Goal: Information Seeking & Learning: Learn about a topic

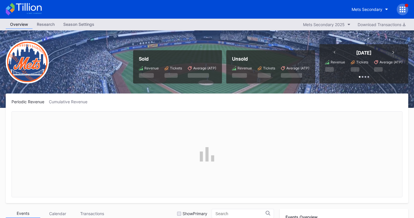
scroll to position [1456, 0]
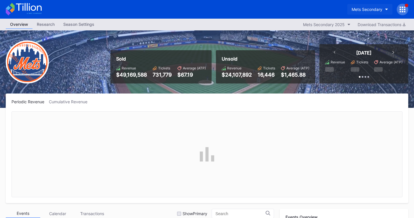
click at [370, 8] on div "Mets Secondary" at bounding box center [367, 9] width 31 height 5
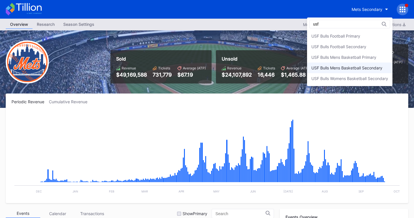
scroll to position [7, 0]
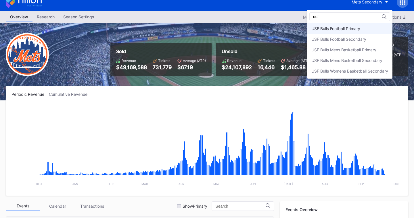
type input "usf"
click at [353, 27] on div "USF Bulls Football Primary" at bounding box center [335, 28] width 49 height 5
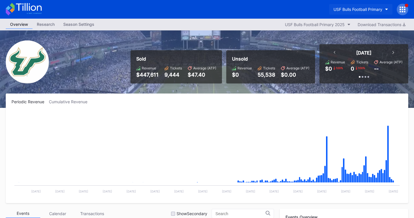
click at [362, 6] on button "USF Bulls Football Primary" at bounding box center [360, 9] width 63 height 11
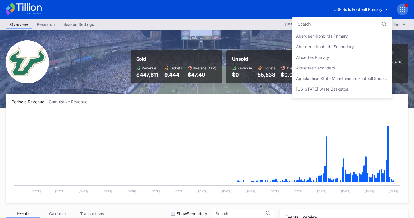
scroll to position [1936, 0]
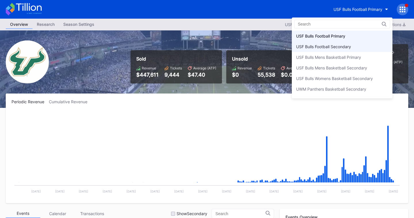
click at [352, 45] on div "USF Bulls Football Secondary" at bounding box center [342, 46] width 101 height 11
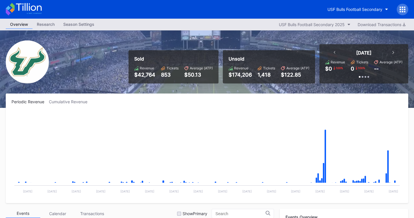
click at [400, 8] on icon at bounding box center [403, 10] width 6 height 6
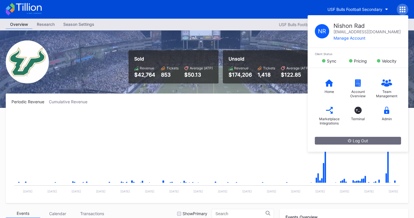
click at [269, 121] on rect "Chart title" at bounding box center [206, 155] width 391 height 86
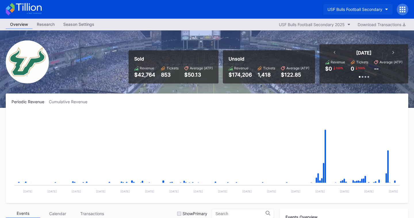
click at [358, 8] on div "USF Bulls Football Secondary" at bounding box center [354, 9] width 55 height 5
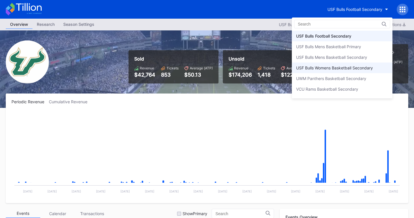
scroll to position [1935, 0]
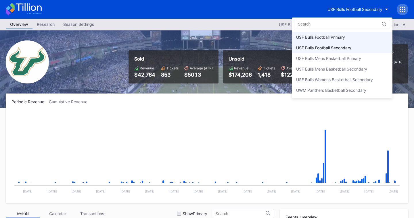
click at [342, 39] on div "USF Bulls Football Primary" at bounding box center [320, 37] width 49 height 5
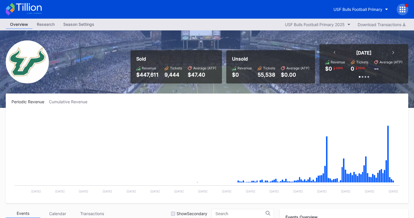
click at [402, 9] on icon at bounding box center [402, 9] width 1 height 1
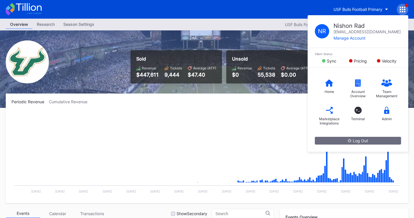
click at [248, 97] on div "Periodic Revenue Cumulative Revenue Created with Highcharts 11.2.0 Chart title …" at bounding box center [207, 149] width 402 height 110
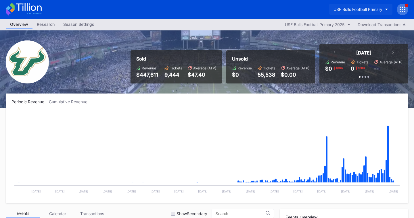
click at [378, 8] on div "USF Bulls Football Primary" at bounding box center [357, 9] width 49 height 5
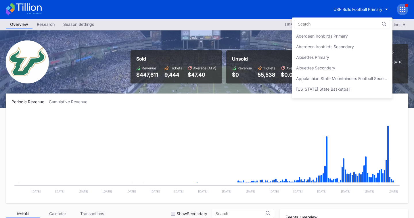
scroll to position [1936, 0]
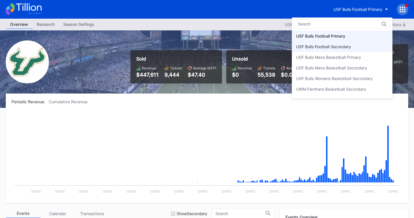
click at [352, 49] on div "USF Bulls Football Secondary" at bounding box center [342, 46] width 101 height 11
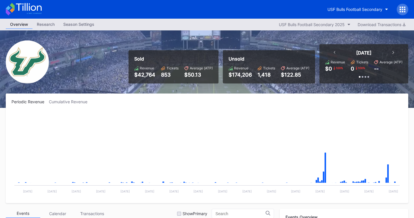
click at [398, 9] on div at bounding box center [402, 9] width 11 height 11
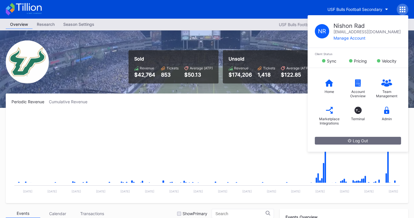
click at [268, 112] on rect "Chart title" at bounding box center [206, 155] width 391 height 86
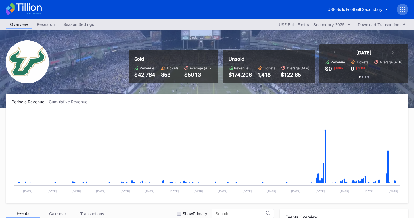
click at [402, 10] on icon at bounding box center [402, 9] width 1 height 1
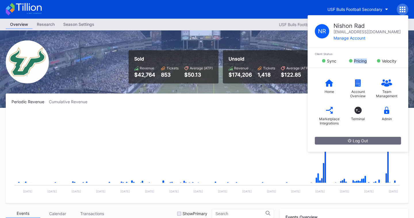
drag, startPoint x: 367, startPoint y: 61, endPoint x: 354, endPoint y: 61, distance: 13.2
click at [354, 61] on div "Pricing" at bounding box center [358, 61] width 29 height 5
drag, startPoint x: 396, startPoint y: 61, endPoint x: 379, endPoint y: 61, distance: 17.2
click at [379, 61] on div "Velocity" at bounding box center [386, 61] width 29 height 5
drag, startPoint x: 337, startPoint y: 61, endPoint x: 323, endPoint y: 61, distance: 13.8
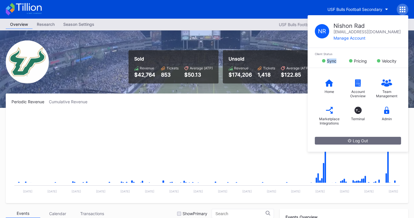
click at [323, 61] on div "Sync" at bounding box center [329, 61] width 29 height 5
click at [288, 109] on div "Periodic Revenue Cumulative Revenue Created with Highcharts 11.2.0 Chart title …" at bounding box center [207, 149] width 402 height 110
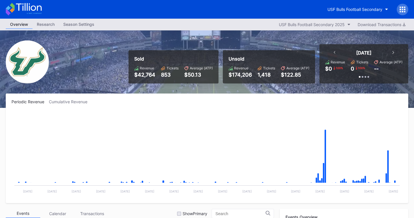
click at [404, 11] on icon at bounding box center [403, 10] width 6 height 6
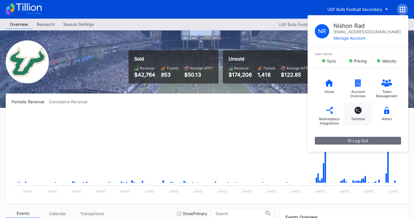
click at [358, 116] on div "T_ Terminal" at bounding box center [358, 114] width 29 height 23
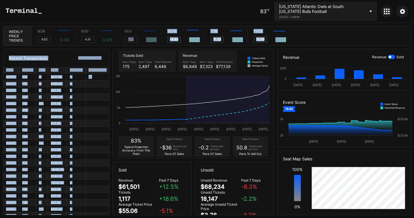
drag, startPoint x: 119, startPoint y: 41, endPoint x: 112, endPoint y: 47, distance: 9.4
click at [112, 47] on div "83 ℉ [US_STATE] Atlantic Owls at South [US_STATE] Bulls Football [DATE] 7:30PM …" at bounding box center [207, 109] width 414 height 218
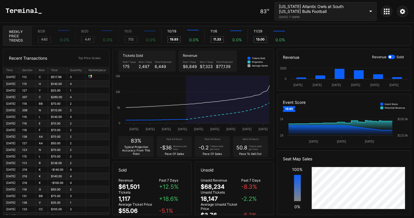
click at [147, 13] on div "83 ℉ [US_STATE] Atlantic Owls at South [US_STATE] Bulls Football [DATE] 7:30PM" at bounding box center [207, 11] width 414 height 23
